Goal: Task Accomplishment & Management: Manage account settings

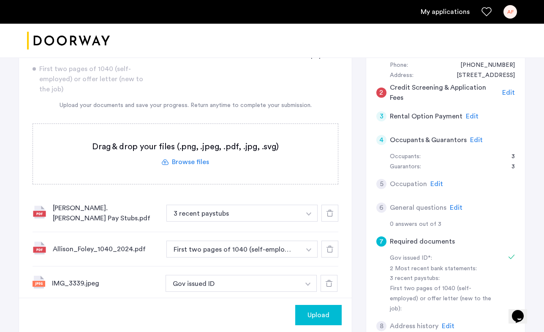
scroll to position [105, 0]
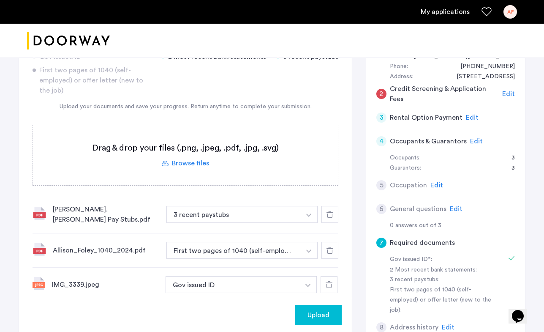
click at [329, 211] on use at bounding box center [330, 214] width 7 height 7
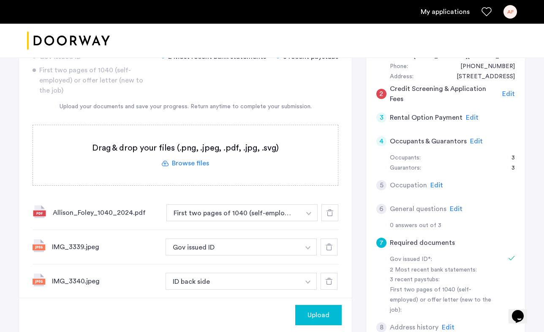
click at [331, 213] on icon at bounding box center [330, 212] width 7 height 7
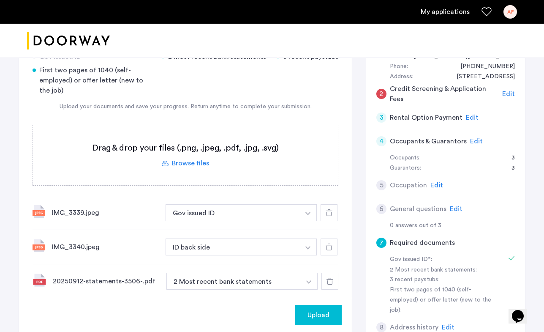
click at [331, 211] on icon at bounding box center [329, 212] width 7 height 7
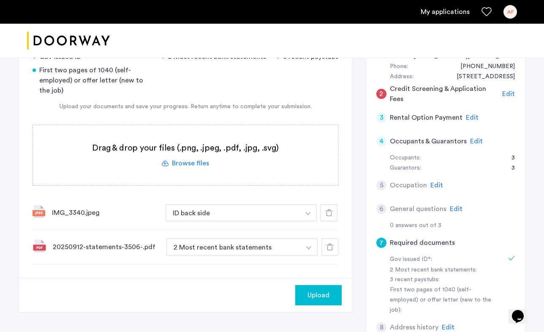
click at [331, 211] on icon at bounding box center [329, 212] width 7 height 7
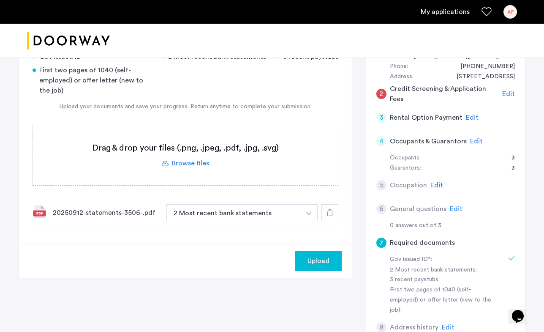
click at [332, 212] on use at bounding box center [330, 212] width 7 height 7
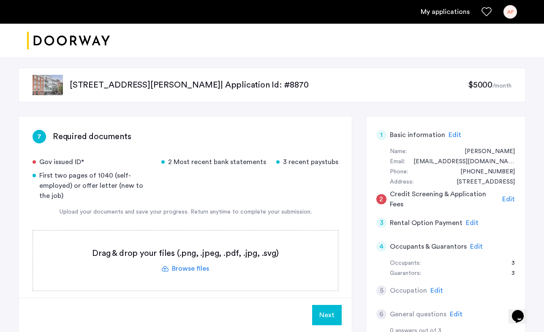
scroll to position [0, 0]
click at [513, 11] on div "AF" at bounding box center [511, 12] width 14 height 14
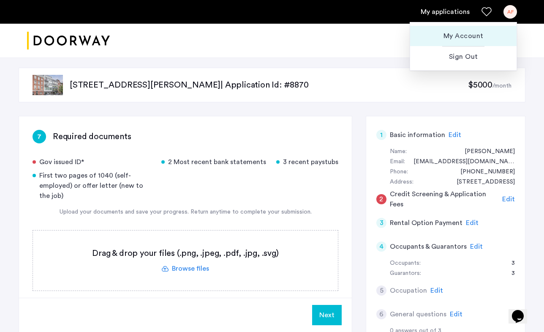
click at [477, 33] on span "My Account" at bounding box center [463, 36] width 93 height 10
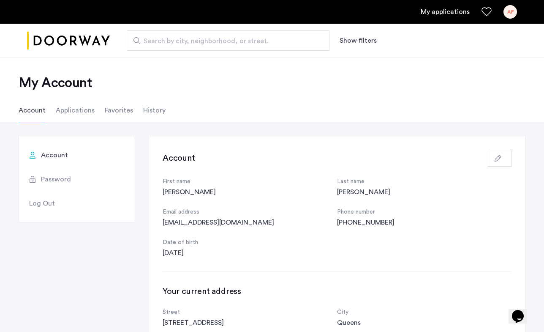
click at [47, 204] on span "Log Out" at bounding box center [42, 203] width 26 height 10
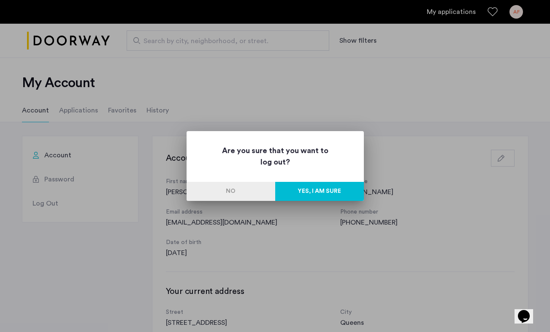
click at [328, 191] on button "Yes, I am sure" at bounding box center [319, 191] width 89 height 19
